Goal: Task Accomplishment & Management: Complete application form

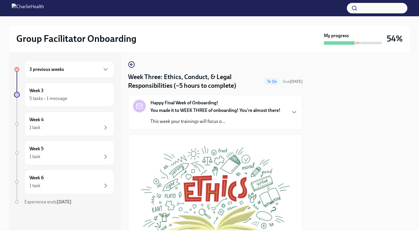
click at [321, 141] on div at bounding box center [360, 141] width 100 height 179
click at [310, 152] on div at bounding box center [360, 141] width 100 height 179
drag, startPoint x: 309, startPoint y: 162, endPoint x: 327, endPoint y: 236, distance: 75.9
click at [327, 236] on div "Group Facilitator Onboarding My progress 54% 3 previous weeks Week 3 5 tasks • …" at bounding box center [209, 118] width 419 height 236
click at [311, 222] on div at bounding box center [360, 141] width 100 height 179
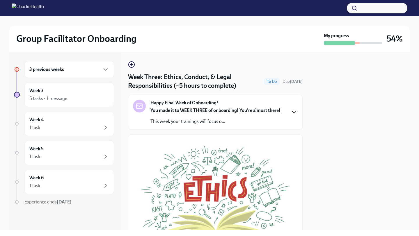
click at [293, 115] on icon "button" at bounding box center [294, 112] width 7 height 7
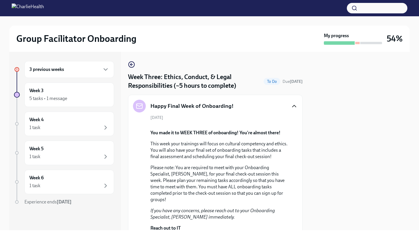
click at [298, 135] on div "[DATE] You made it to WEEK THREE of onboarding! You're almost there! This week …" at bounding box center [215, 195] width 165 height 160
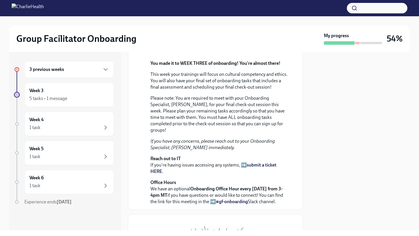
scroll to position [70, 0]
click at [314, 127] on div at bounding box center [360, 141] width 100 height 179
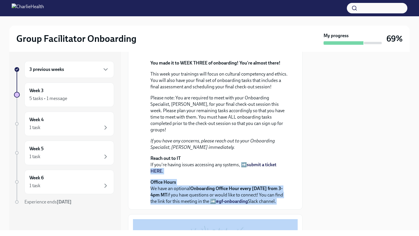
drag, startPoint x: 314, startPoint y: 126, endPoint x: 284, endPoint y: 236, distance: 114.3
click at [284, 236] on div "Group Facilitator Onboarding My progress 69% 3 previous weeks Week 3 5 tasks • …" at bounding box center [209, 118] width 419 height 236
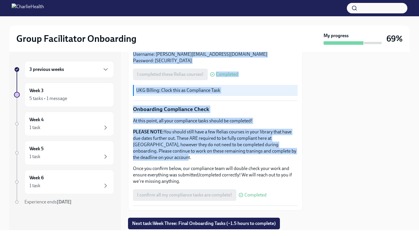
drag, startPoint x: 295, startPoint y: 190, endPoint x: 291, endPoint y: 200, distance: 10.6
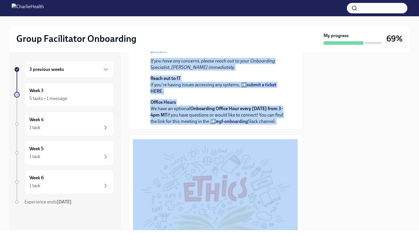
scroll to position [149, 0]
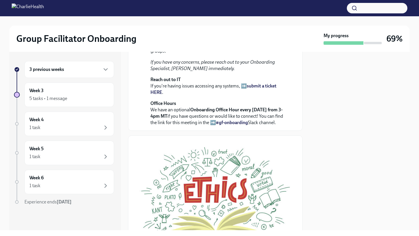
click at [346, 99] on div at bounding box center [360, 141] width 100 height 179
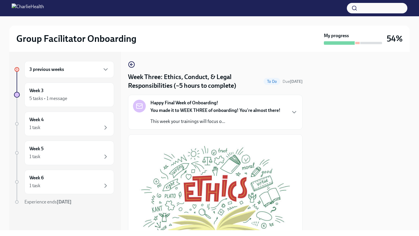
click at [323, 153] on div at bounding box center [360, 141] width 100 height 179
click at [318, 151] on div at bounding box center [360, 141] width 100 height 179
click at [290, 105] on div "Happy Final Week of Onboarding! You made it to WEEK THREE of onboarding! You're…" at bounding box center [215, 112] width 165 height 25
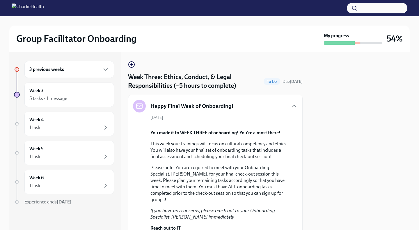
click at [301, 150] on div "Happy Final Week of Onboarding! [DATE] You made it to WEEK THREE of onboarding!…" at bounding box center [215, 187] width 175 height 185
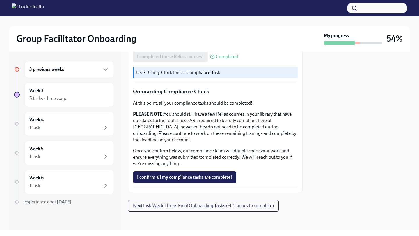
scroll to position [531, 0]
click at [222, 176] on span "I confirm all my compliance tasks are complete!" at bounding box center [184, 178] width 95 height 6
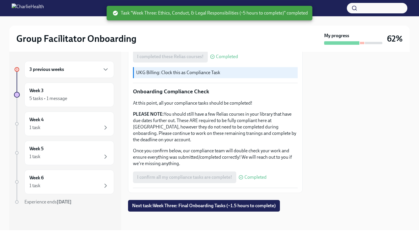
click at [312, 162] on div at bounding box center [360, 141] width 100 height 179
click at [94, 73] on div "3 previous weeks" at bounding box center [69, 69] width 80 height 7
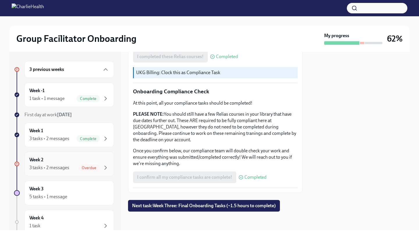
click at [69, 163] on div "Week 2 3 tasks • 2 messages Overdue" at bounding box center [69, 164] width 80 height 15
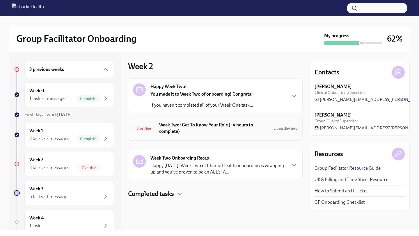
click at [203, 135] on h6 "Week Two: Get To Know Your Role (~4 hours to complete)" at bounding box center [214, 128] width 110 height 13
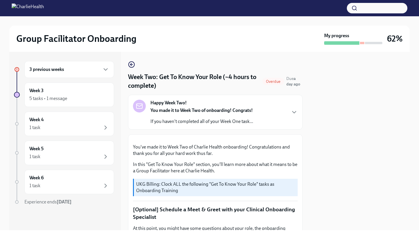
click at [313, 182] on div at bounding box center [360, 141] width 100 height 179
click at [303, 183] on div "3 previous weeks Week 3 5 tasks • 1 message Week 4 1 task Week 5 1 task Week 6 …" at bounding box center [209, 141] width 401 height 179
click at [292, 115] on icon "button" at bounding box center [294, 112] width 7 height 7
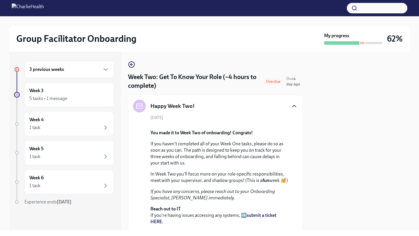
click at [294, 161] on div "[DATE] You made it to Week Two of onboarding! Congrats! If you haven't complete…" at bounding box center [215, 185] width 165 height 141
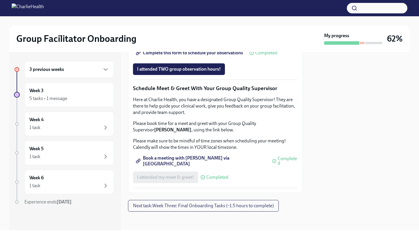
scroll to position [687, 0]
click at [204, 72] on span "I attended TWO group observation hours!" at bounding box center [179, 69] width 84 height 6
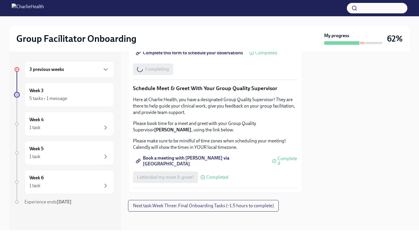
click at [296, 92] on p "Schedule Meet & Greet With Your Group Quality Supervisor" at bounding box center [215, 89] width 165 height 8
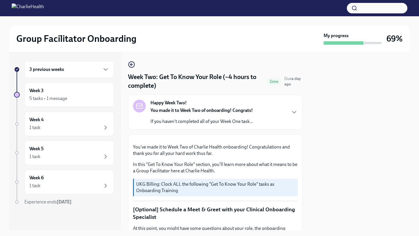
click at [306, 152] on div "3 previous weeks Week 3 5 tasks • 1 message Week 4 1 task Week 5 1 task Week 6 …" at bounding box center [209, 141] width 401 height 179
click at [46, 120] on div "Week 4 1 task" at bounding box center [69, 124] width 80 height 15
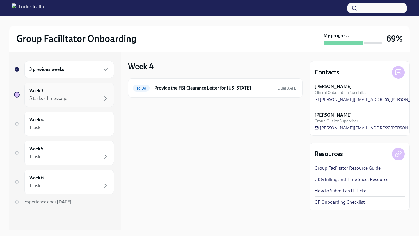
click at [75, 98] on div "5 tasks • 1 message" at bounding box center [69, 98] width 80 height 7
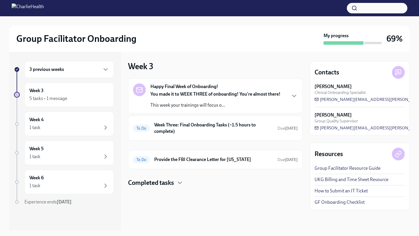
click at [287, 93] on div "Happy Final Week of Onboarding! You made it to WEEK THREE of onboarding! You're…" at bounding box center [215, 96] width 165 height 25
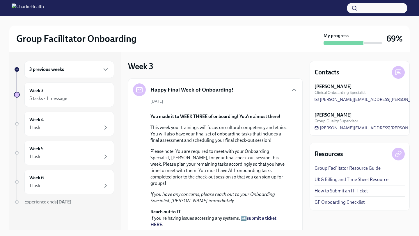
click at [303, 183] on div "3 previous weeks Week 3 5 tasks • 1 message Week 4 1 task Week 5 1 task Week 6 …" at bounding box center [209, 141] width 401 height 179
click at [289, 207] on div "[DATE] You made it to WEEK THREE of onboarding! You're almost there! This week …" at bounding box center [215, 179] width 165 height 160
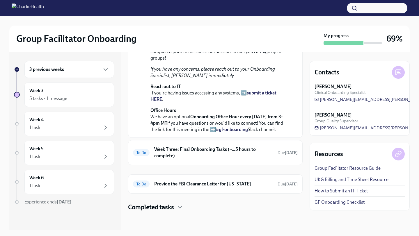
scroll to position [127, 0]
click at [218, 61] on p "Please note: You are required to meet with your Onboarding Specialist, [PERSON_…" at bounding box center [220, 42] width 138 height 38
click at [285, 79] on p "If you have any concerns, please reach out to your Onboarding Specialist, [PERS…" at bounding box center [220, 72] width 138 height 13
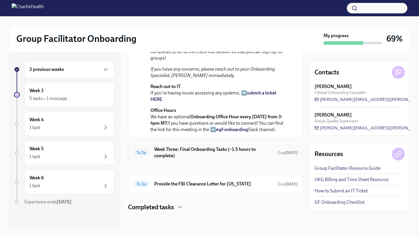
click at [255, 159] on h6 "Week Three: Final Onboarding Tasks (~1.5 hours to complete)" at bounding box center [213, 152] width 119 height 13
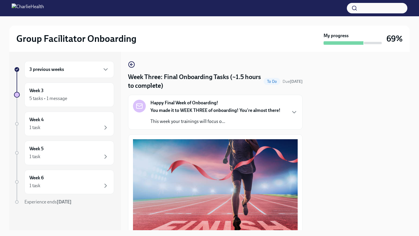
click at [306, 139] on div "3 previous weeks Week 3 5 tasks • 1 message Week 4 1 task Week 5 1 task Week 6 …" at bounding box center [209, 141] width 401 height 179
click at [295, 112] on icon "button" at bounding box center [294, 112] width 7 height 7
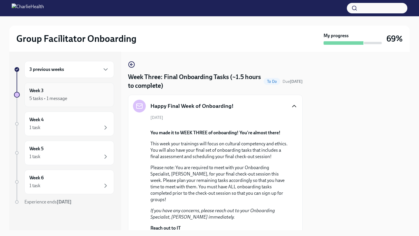
click at [71, 97] on div "5 tasks • 1 message" at bounding box center [69, 98] width 80 height 7
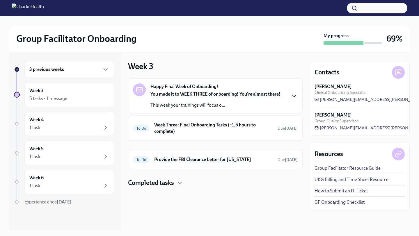
click at [294, 96] on icon "button" at bounding box center [294, 96] width 7 height 7
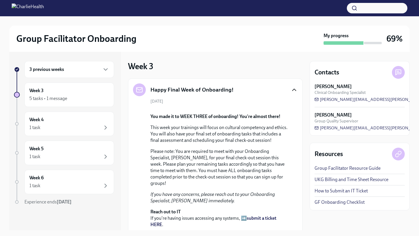
click at [300, 143] on div "Happy Final Week of Onboarding! [DATE] You made it to WEEK THREE of onboarding!…" at bounding box center [215, 171] width 175 height 185
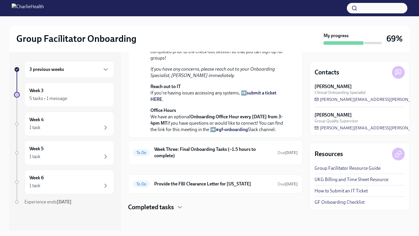
scroll to position [197, 0]
click at [180, 210] on icon "button" at bounding box center [179, 207] width 7 height 7
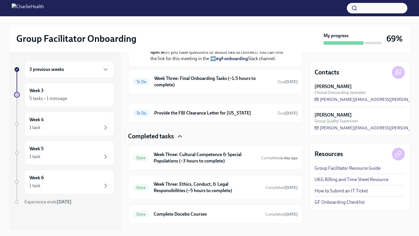
click at [324, 222] on div "Contacts [PERSON_NAME] Clinical Onboarding Specialist [PERSON_NAME][EMAIL_ADDRE…" at bounding box center [360, 141] width 100 height 179
click at [326, 228] on div "Contacts [PERSON_NAME] Clinical Onboarding Specialist [PERSON_NAME][EMAIL_ADDRE…" at bounding box center [360, 141] width 100 height 179
drag, startPoint x: 325, startPoint y: 228, endPoint x: 303, endPoint y: 218, distance: 23.6
click at [304, 223] on div "3 previous weeks Week 3 5 tasks • 1 message Week 4 1 task Week 5 1 task Week 6 …" at bounding box center [209, 141] width 401 height 179
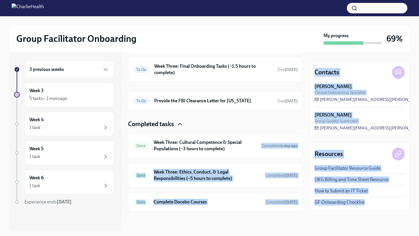
scroll to position [280, 0]
drag, startPoint x: 268, startPoint y: 198, endPoint x: 267, endPoint y: 213, distance: 15.2
click at [265, 225] on div "Week 3 Happy Final Week of Onboarding! [DATE] You made it to WEEK THREE of onbo…" at bounding box center [215, 141] width 175 height 179
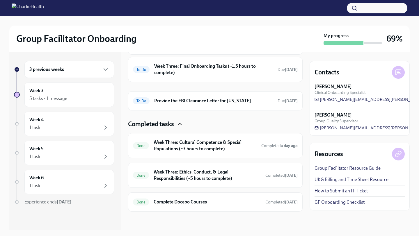
click at [329, 209] on div "Resources Group Facilitator Resource Guide UKG Billing and Time Sheet Resource …" at bounding box center [360, 177] width 100 height 68
click at [181, 180] on h6 "Week Three: Ethics, Conduct, & Legal Responsibilities (~5 hours to complete)" at bounding box center [207, 175] width 107 height 13
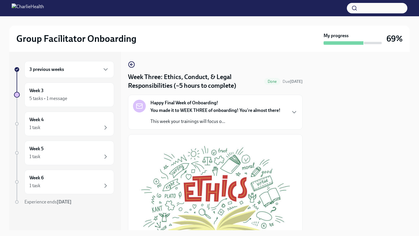
click at [344, 155] on div at bounding box center [360, 141] width 100 height 179
click at [296, 113] on icon "button" at bounding box center [294, 112] width 7 height 7
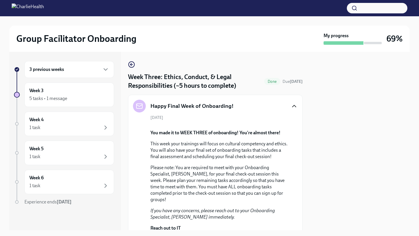
click at [296, 174] on div "[DATE] You made it to WEEK THREE of onboarding! You're almost there! This week …" at bounding box center [215, 195] width 165 height 160
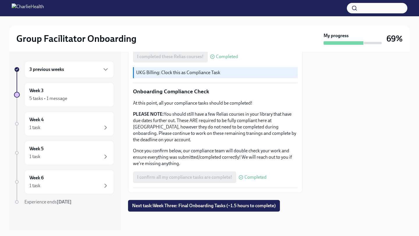
scroll to position [519, 0]
click at [312, 172] on div at bounding box center [360, 141] width 100 height 179
click at [302, 115] on div "As providers, we have a responsibility to uphold the highest ethics and best co…" at bounding box center [215, 9] width 175 height 368
click at [309, 144] on div "3 previous weeks Week 3 5 tasks • 1 message Week 4 1 task Week 5 1 task Week 6 …" at bounding box center [209, 141] width 401 height 179
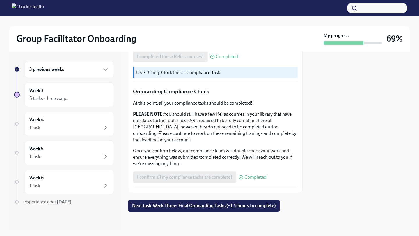
click at [307, 135] on div "3 previous weeks Week 3 5 tasks • 1 message Week 4 1 task Week 5 1 task Week 6 …" at bounding box center [209, 141] width 401 height 179
click at [300, 56] on div "As providers, we have a responsibility to uphold the highest ethics and best co…" at bounding box center [215, 9] width 175 height 368
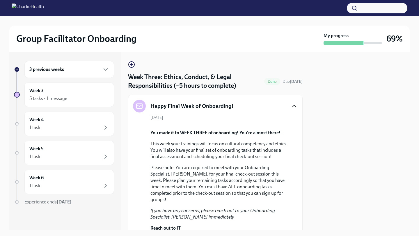
scroll to position [0, 0]
click at [294, 105] on icon "button" at bounding box center [294, 106] width 7 height 7
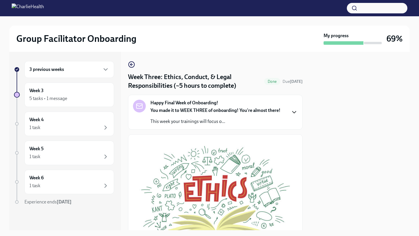
click at [309, 140] on div "3 previous weeks Week 3 5 tasks • 1 message Week 4 1 task Week 5 1 task Week 6 …" at bounding box center [209, 141] width 401 height 179
click at [71, 127] on div "1 task" at bounding box center [69, 127] width 80 height 7
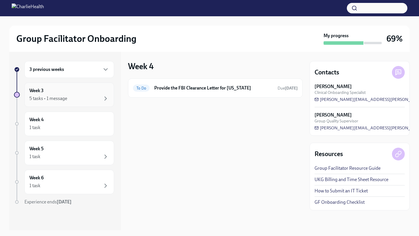
click at [74, 102] on div "5 tasks • 1 message" at bounding box center [69, 98] width 80 height 7
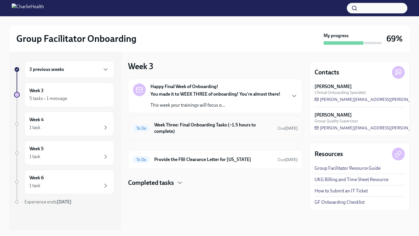
click at [204, 133] on h6 "Week Three: Final Onboarding Tasks (~1.5 hours to complete)" at bounding box center [213, 128] width 119 height 13
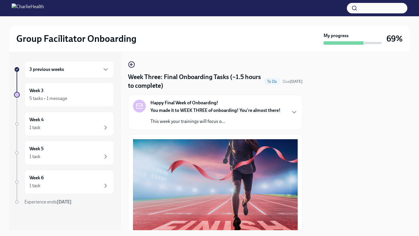
click at [308, 150] on div "3 previous weeks Week 3 5 tasks • 1 message Week 4 1 task Week 5 1 task Week 6 …" at bounding box center [209, 141] width 401 height 179
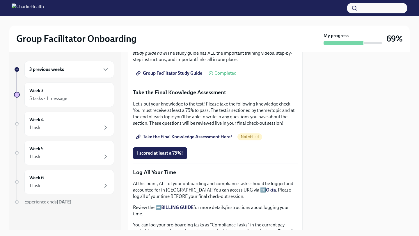
scroll to position [291, 0]
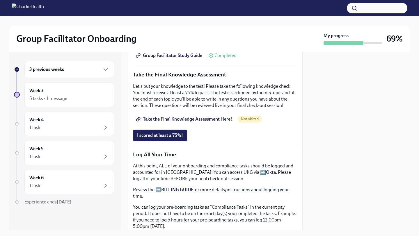
click at [180, 121] on span "Take the Final Knowledge Assessment Here!" at bounding box center [184, 119] width 95 height 6
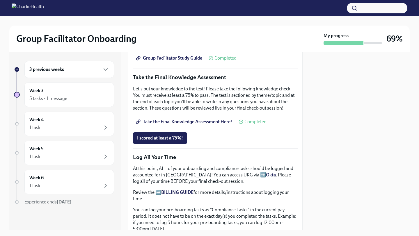
scroll to position [287, 0]
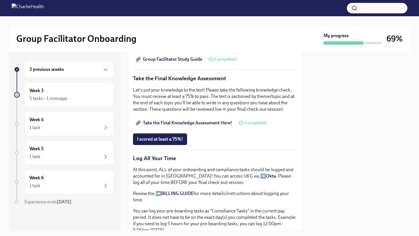
click at [200, 123] on span "Take the Final Knowledge Assessment Here!" at bounding box center [184, 123] width 95 height 6
click at [264, 184] on p "At this point, ALL of your onboarding and compliance tasks should be logged and…" at bounding box center [215, 176] width 165 height 19
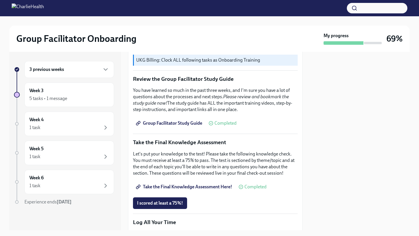
scroll to position [223, 0]
click at [167, 206] on span "I scored at least a 75%!" at bounding box center [160, 204] width 46 height 6
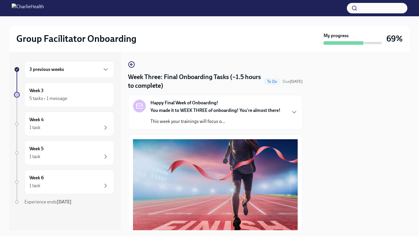
click at [305, 134] on div "3 previous weeks Week 3 5 tasks • 1 message Week 4 1 task Week 5 1 task Week 6 …" at bounding box center [209, 141] width 401 height 179
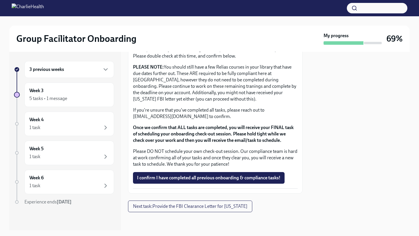
scroll to position [497, 0]
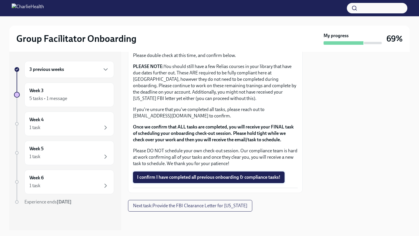
click at [254, 176] on span "I confirm I have completed all previous onboarding & compliance tasks!" at bounding box center [209, 178] width 144 height 6
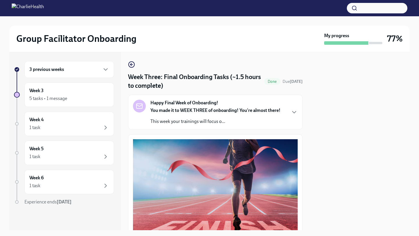
click at [307, 161] on div "3 previous weeks Week 3 5 tasks • 1 message Week 4 1 task Week 5 1 task Week 6 …" at bounding box center [209, 141] width 401 height 179
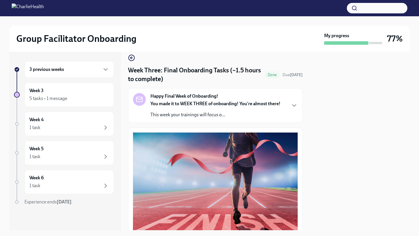
scroll to position [4, 0]
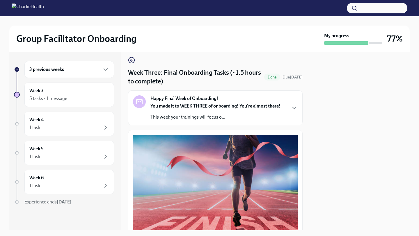
click at [310, 162] on div at bounding box center [360, 141] width 100 height 179
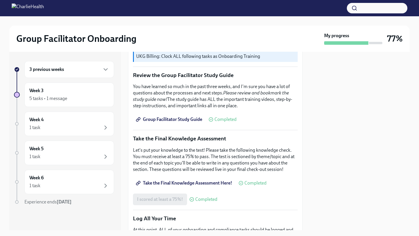
drag, startPoint x: 299, startPoint y: 129, endPoint x: 278, endPoint y: 235, distance: 108.1
click at [278, 235] on div "Group Facilitator Onboarding My progress 77% 3 previous weeks Week 3 5 tasks • …" at bounding box center [209, 118] width 419 height 236
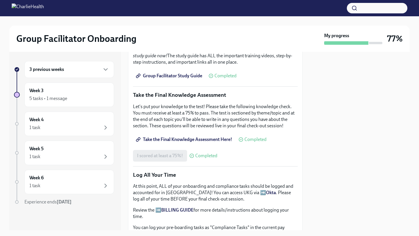
click at [280, 162] on div "You have successfully made it to your final onboarding tasks! If you have not c…" at bounding box center [215, 145] width 165 height 553
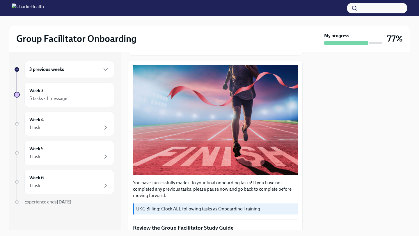
scroll to position [73, 0]
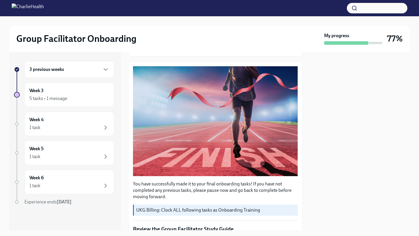
click at [304, 116] on div "3 previous weeks Week 3 5 tasks • 1 message Week 4 1 task Week 5 1 task Week 6 …" at bounding box center [209, 141] width 401 height 179
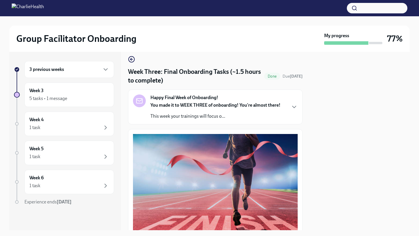
scroll to position [0, 0]
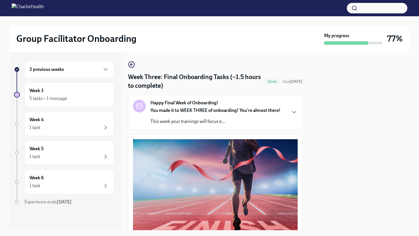
click at [310, 122] on div at bounding box center [360, 141] width 100 height 179
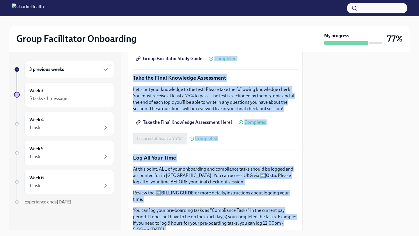
scroll to position [312, 0]
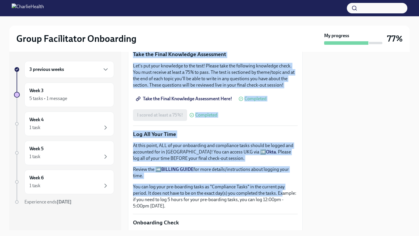
drag, startPoint x: 301, startPoint y: 135, endPoint x: 285, endPoint y: 192, distance: 59.2
click at [285, 193] on div "Week Three: Final Onboarding Tasks (~1.5 hours to complete) Done Due [DATE] Hap…" at bounding box center [215, 68] width 175 height 636
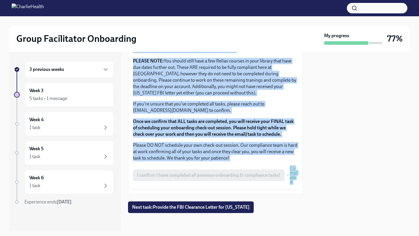
scroll to position [503, 0]
drag, startPoint x: 300, startPoint y: 160, endPoint x: 280, endPoint y: 227, distance: 70.2
click at [280, 227] on div "Week Three: Final Onboarding Tasks (~1.5 hours to complete) Done Due [DATE] Hap…" at bounding box center [215, 141] width 175 height 179
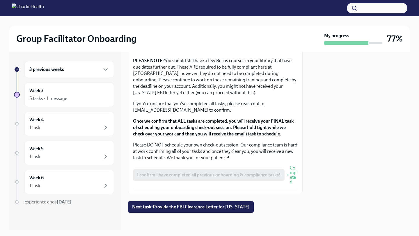
click at [318, 164] on div at bounding box center [360, 141] width 100 height 179
click at [308, 149] on div "3 previous weeks Week 3 5 tasks • 1 message Week 4 1 task Week 5 1 task Week 6 …" at bounding box center [209, 141] width 401 height 179
click at [100, 70] on div "3 previous weeks" at bounding box center [69, 69] width 80 height 7
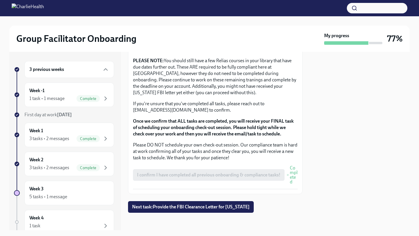
drag, startPoint x: 297, startPoint y: 156, endPoint x: 296, endPoint y: 152, distance: 3.8
click at [297, 156] on p "Please DO NOT schedule your own check-out session. Our compliance team is hard …" at bounding box center [215, 151] width 165 height 19
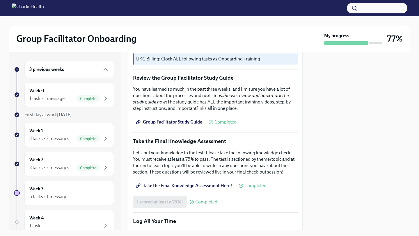
scroll to position [213, 0]
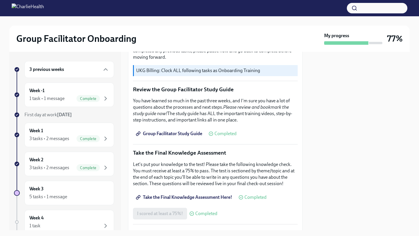
click at [286, 182] on p "Let's put your knowledge to the test! Please take the following knowledge check…" at bounding box center [215, 175] width 165 height 26
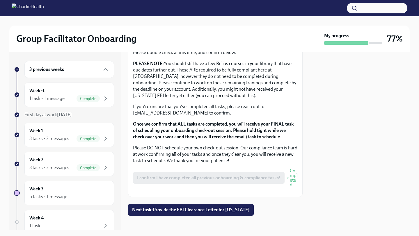
scroll to position [504, 0]
